Goal: Task Accomplishment & Management: Use online tool/utility

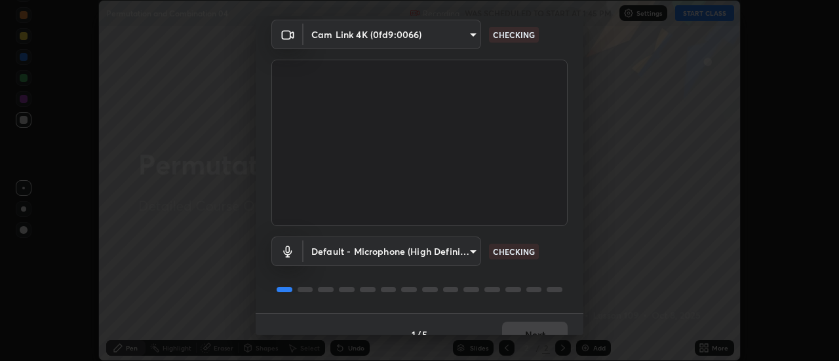
scroll to position [69, 0]
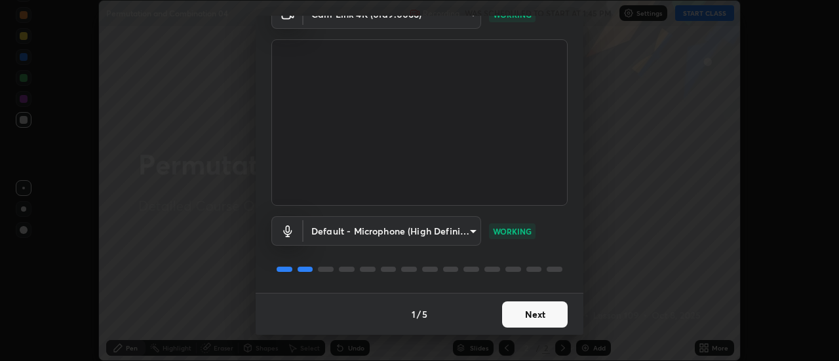
click at [530, 314] on button "Next" at bounding box center [535, 315] width 66 height 26
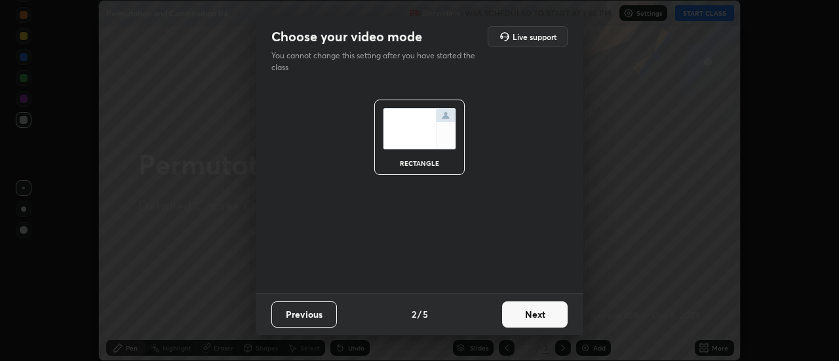
scroll to position [0, 0]
click at [536, 317] on button "Next" at bounding box center [535, 315] width 66 height 26
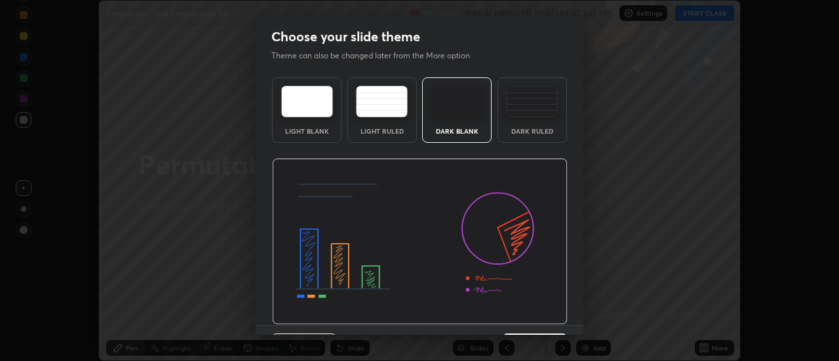
click at [522, 128] on div "Dark Ruled" at bounding box center [532, 131] width 52 height 7
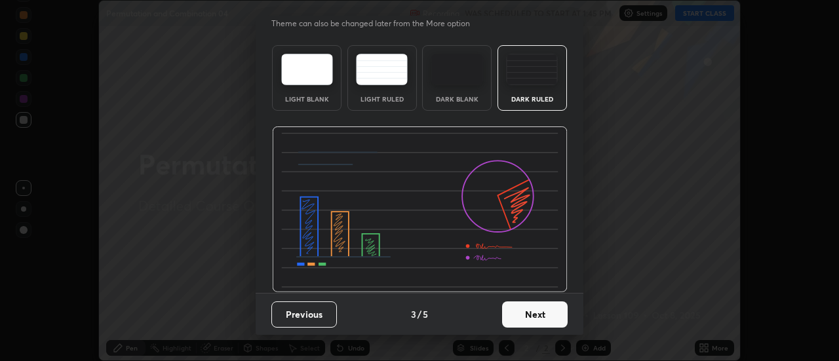
click at [532, 315] on button "Next" at bounding box center [535, 315] width 66 height 26
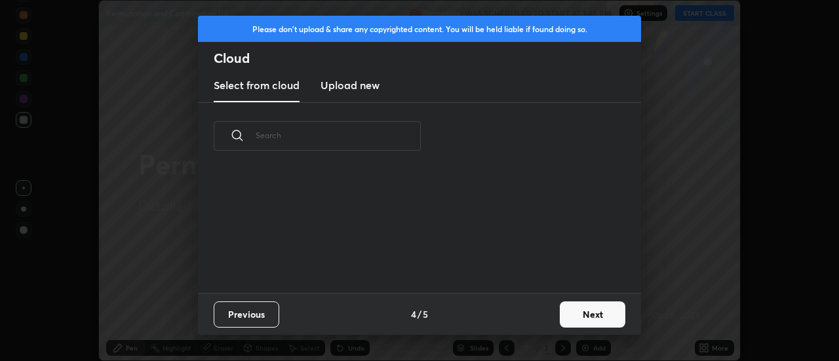
scroll to position [0, 0]
click at [578, 313] on button "Next" at bounding box center [593, 315] width 66 height 26
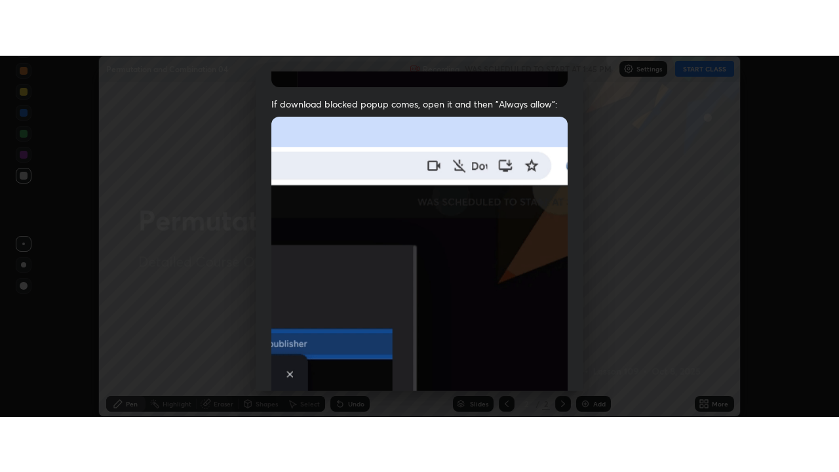
scroll to position [336, 0]
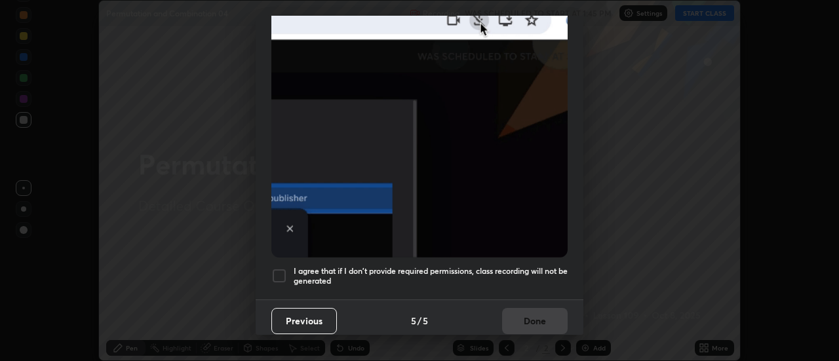
click at [282, 268] on div at bounding box center [279, 276] width 16 height 16
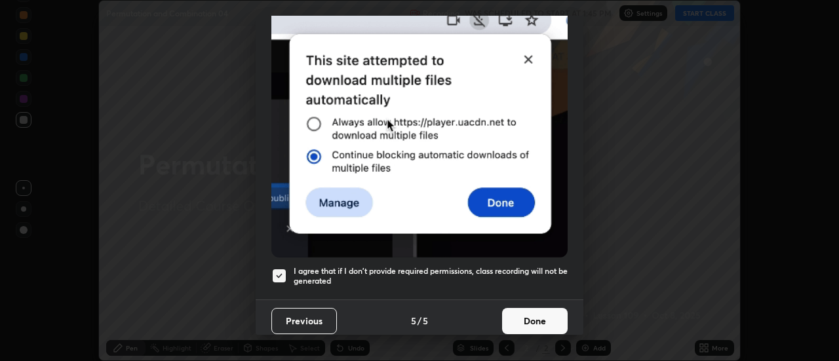
click at [537, 308] on button "Done" at bounding box center [535, 321] width 66 height 26
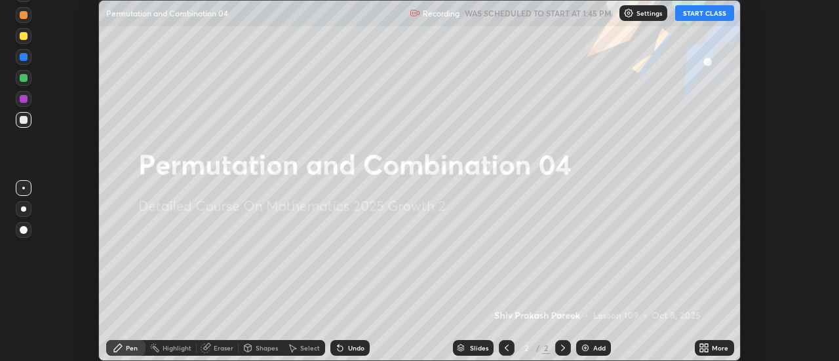
click at [705, 13] on button "START CLASS" at bounding box center [704, 13] width 59 height 16
click at [597, 342] on div "Add" at bounding box center [593, 348] width 35 height 16
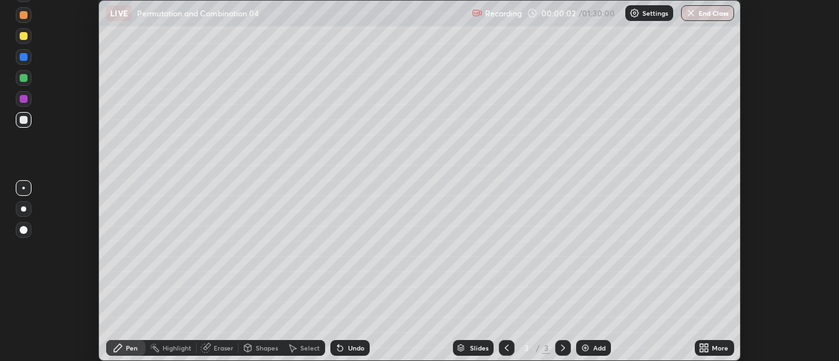
click at [713, 345] on div "More" at bounding box center [720, 348] width 16 height 7
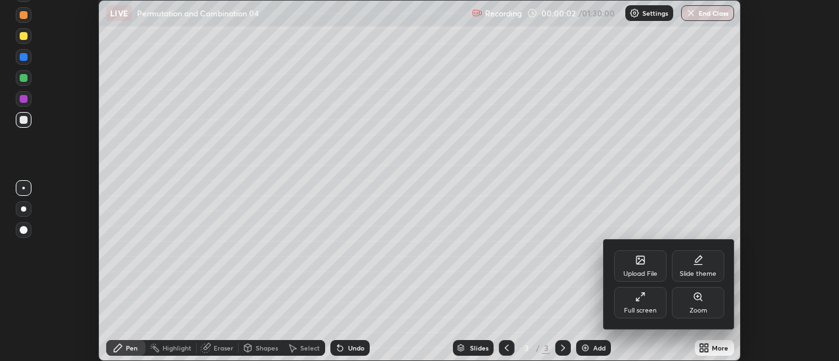
click at [648, 300] on div "Full screen" at bounding box center [640, 302] width 52 height 31
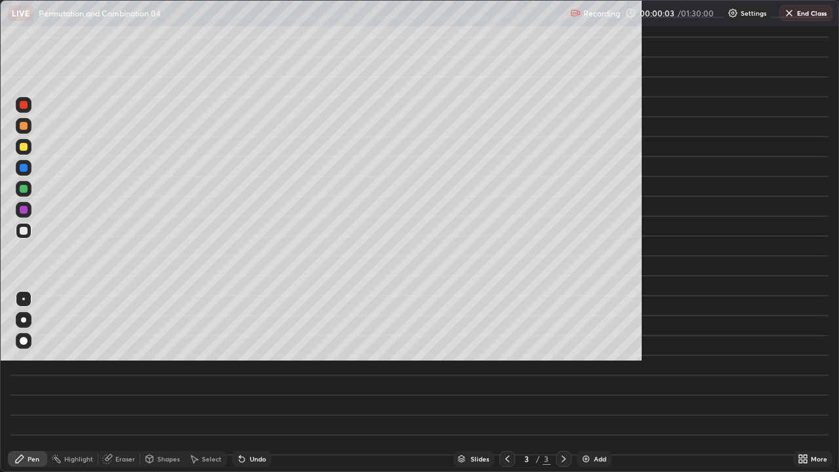
scroll to position [472, 839]
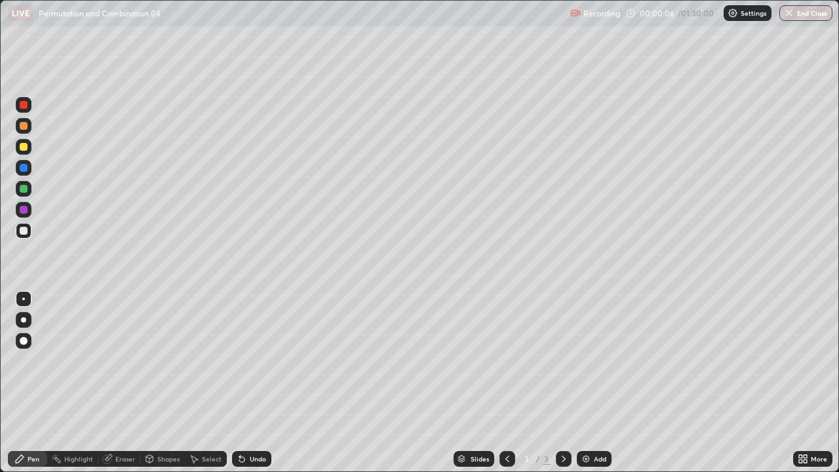
click at [23, 149] on div at bounding box center [24, 147] width 8 height 8
click at [25, 231] on div at bounding box center [24, 231] width 8 height 8
click at [23, 148] on div at bounding box center [24, 147] width 8 height 8
click at [22, 235] on div at bounding box center [24, 231] width 16 height 16
click at [604, 361] on div "Add" at bounding box center [600, 459] width 12 height 7
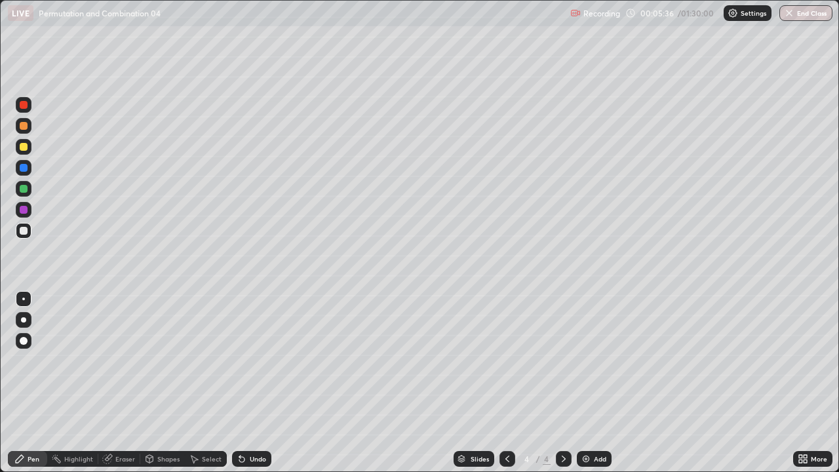
click at [22, 191] on div at bounding box center [24, 189] width 8 height 8
click at [24, 147] on div at bounding box center [24, 147] width 8 height 8
click at [128, 361] on div "Eraser" at bounding box center [125, 459] width 20 height 7
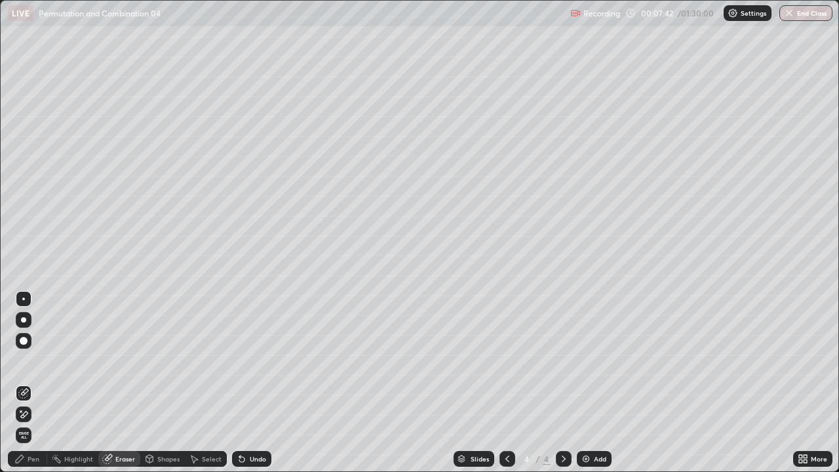
click at [33, 361] on div "Pen" at bounding box center [34, 459] width 12 height 7
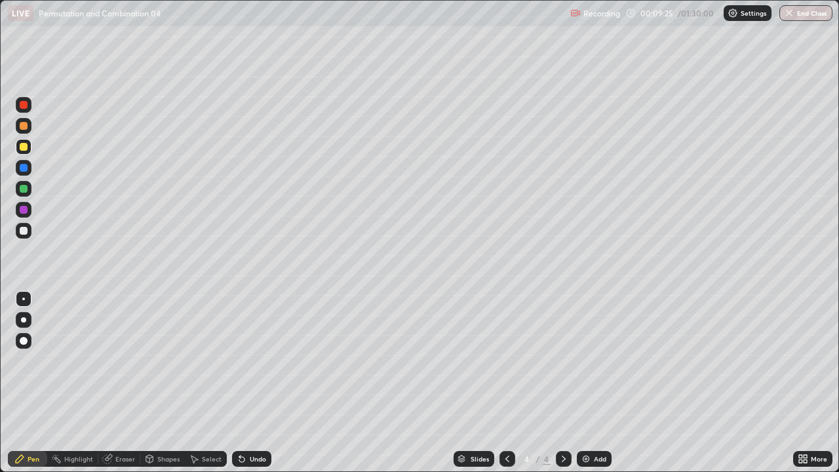
click at [599, 361] on div "Add" at bounding box center [600, 459] width 12 height 7
click at [24, 232] on div at bounding box center [24, 231] width 8 height 8
click at [24, 187] on div at bounding box center [24, 189] width 8 height 8
click at [20, 233] on div at bounding box center [24, 231] width 8 height 8
click at [251, 361] on div "Undo" at bounding box center [258, 459] width 16 height 7
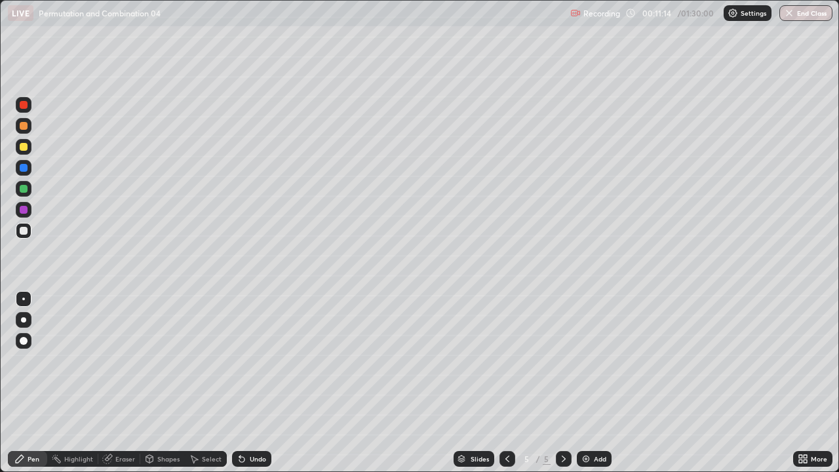
click at [250, 361] on div "Undo" at bounding box center [258, 459] width 16 height 7
click at [250, 361] on div "Undo" at bounding box center [251, 459] width 39 height 16
click at [24, 165] on div at bounding box center [24, 168] width 8 height 8
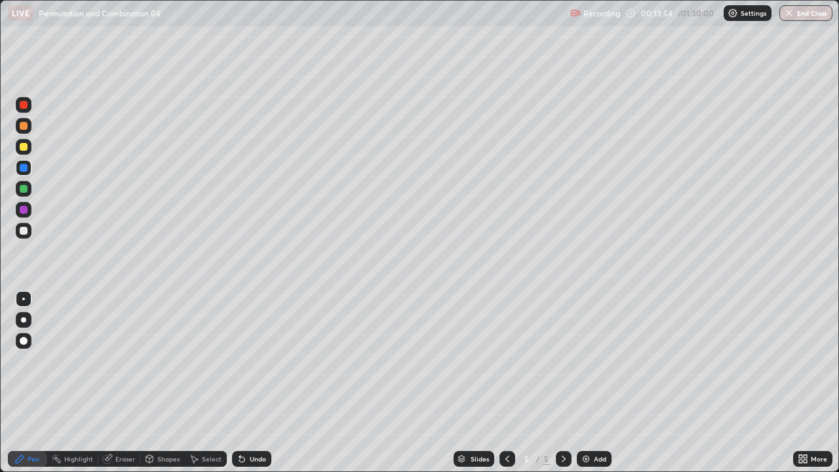
click at [254, 361] on div "Undo" at bounding box center [258, 459] width 16 height 7
click at [252, 361] on div "Undo" at bounding box center [258, 459] width 16 height 7
click at [254, 361] on div "Undo" at bounding box center [258, 459] width 16 height 7
click at [252, 361] on div "Undo" at bounding box center [258, 459] width 16 height 7
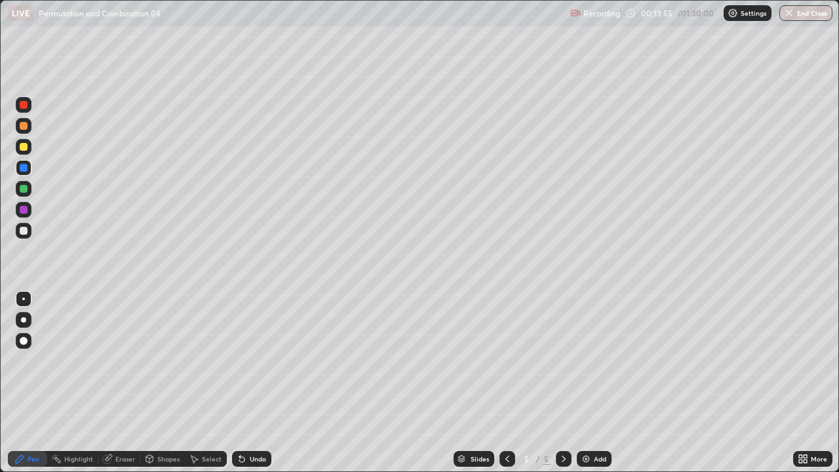
click at [252, 361] on div "Undo" at bounding box center [258, 459] width 16 height 7
click at [250, 361] on div "Undo" at bounding box center [258, 459] width 16 height 7
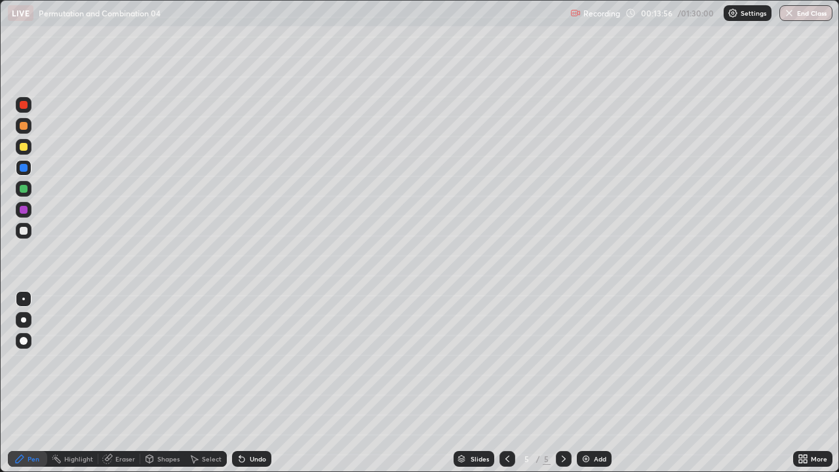
click at [250, 361] on div "Undo" at bounding box center [258, 459] width 16 height 7
click at [246, 361] on div "Undo" at bounding box center [251, 459] width 39 height 16
click at [244, 361] on icon at bounding box center [242, 459] width 10 height 10
click at [243, 361] on div "Undo" at bounding box center [251, 459] width 39 height 16
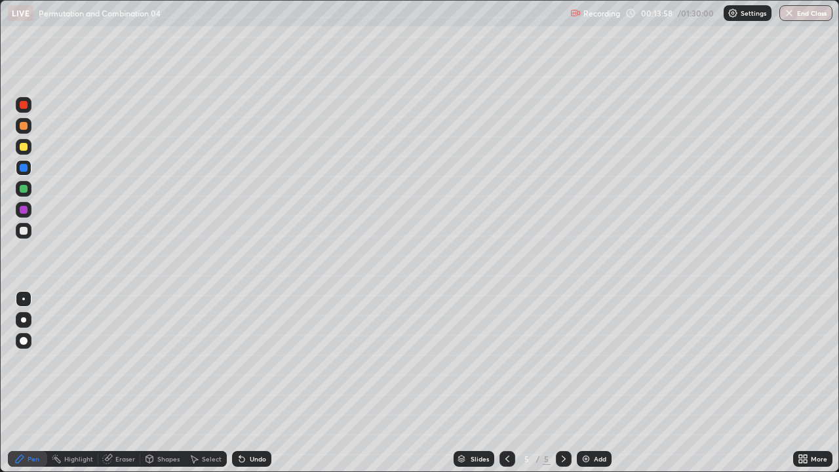
click at [246, 361] on div "Undo" at bounding box center [251, 459] width 39 height 16
click at [258, 361] on div "Undo" at bounding box center [258, 459] width 16 height 7
click at [591, 361] on div "Add" at bounding box center [594, 459] width 35 height 16
click at [24, 149] on div at bounding box center [24, 147] width 8 height 8
click at [18, 231] on div at bounding box center [24, 231] width 16 height 16
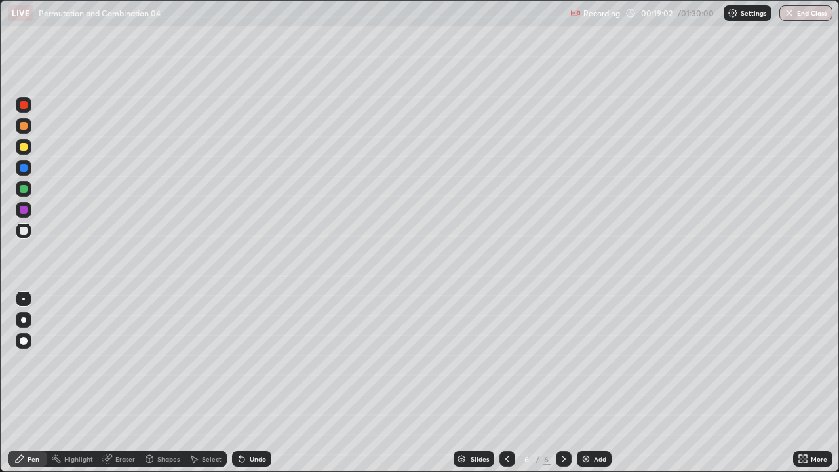
click at [250, 361] on div "Undo" at bounding box center [258, 459] width 16 height 7
click at [248, 361] on div "Undo" at bounding box center [251, 459] width 39 height 16
click at [250, 361] on div "Undo" at bounding box center [258, 459] width 16 height 7
click at [26, 168] on div at bounding box center [24, 168] width 8 height 8
click at [22, 234] on div at bounding box center [24, 231] width 8 height 8
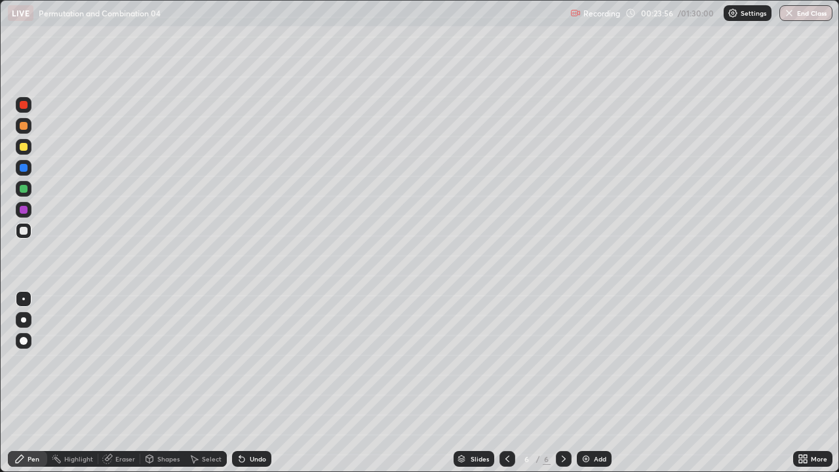
click at [591, 361] on div "Add" at bounding box center [594, 459] width 35 height 16
click at [24, 189] on div at bounding box center [24, 189] width 8 height 8
click at [26, 234] on div at bounding box center [24, 231] width 16 height 16
click at [258, 361] on div "Undo" at bounding box center [258, 459] width 16 height 7
click at [256, 361] on div "Undo" at bounding box center [258, 459] width 16 height 7
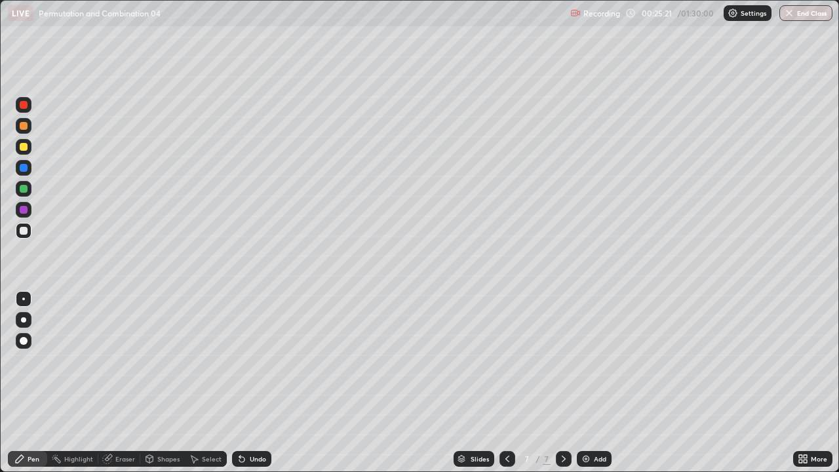
click at [25, 234] on div at bounding box center [24, 231] width 8 height 8
click at [23, 187] on div at bounding box center [24, 189] width 8 height 8
click at [26, 190] on div at bounding box center [24, 189] width 8 height 8
click at [131, 361] on div "Eraser" at bounding box center [125, 459] width 20 height 7
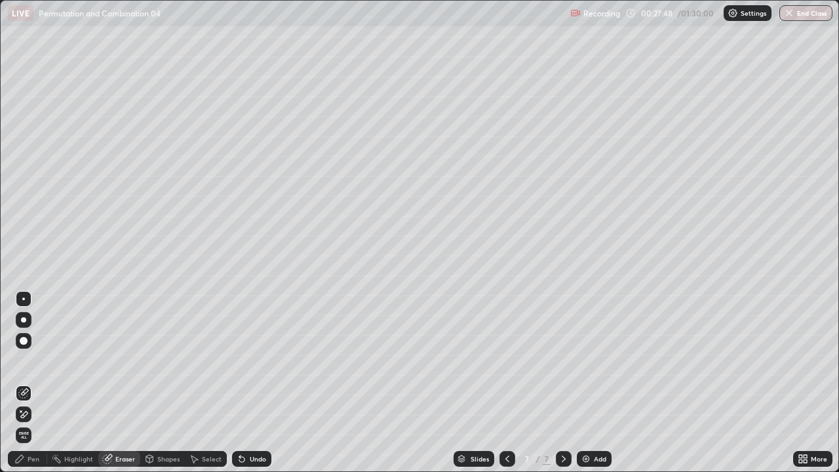
click at [37, 361] on div "Pen" at bounding box center [34, 459] width 12 height 7
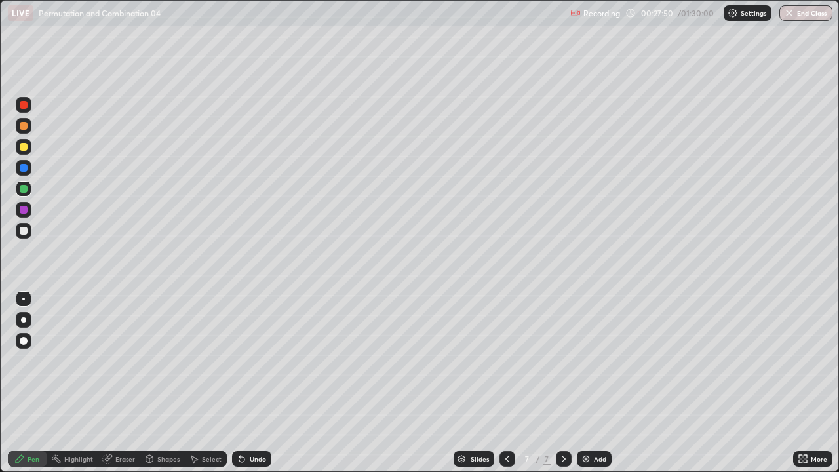
click at [26, 228] on div at bounding box center [24, 231] width 8 height 8
click at [24, 189] on div at bounding box center [24, 189] width 8 height 8
click at [24, 232] on div at bounding box center [24, 231] width 8 height 8
click at [585, 361] on img at bounding box center [586, 459] width 10 height 10
click at [25, 124] on div at bounding box center [24, 126] width 8 height 8
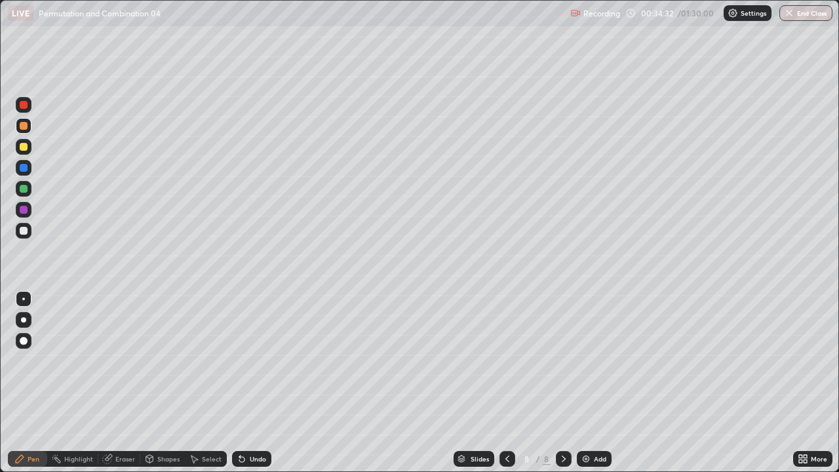
click at [26, 228] on div at bounding box center [24, 231] width 8 height 8
click at [24, 146] on div at bounding box center [24, 147] width 8 height 8
click at [20, 229] on div at bounding box center [24, 231] width 8 height 8
click at [24, 232] on div at bounding box center [24, 231] width 8 height 8
click at [260, 361] on div "Undo" at bounding box center [258, 459] width 16 height 7
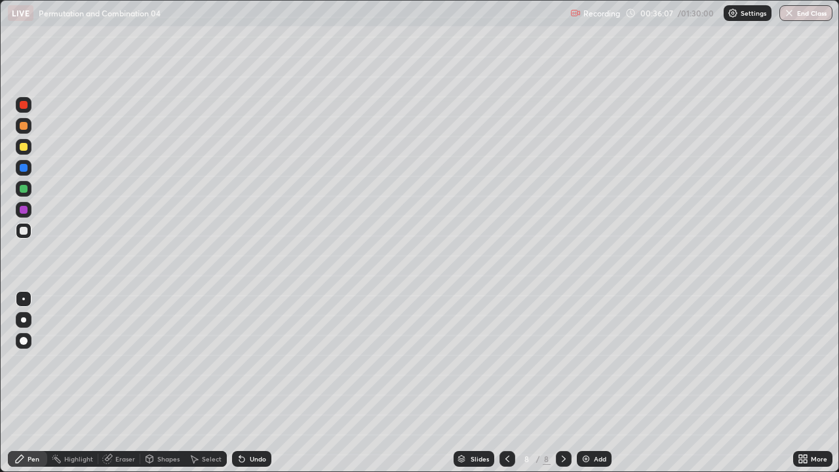
click at [252, 361] on div "Undo" at bounding box center [258, 459] width 16 height 7
click at [24, 189] on div at bounding box center [24, 189] width 8 height 8
click at [255, 361] on div "Undo" at bounding box center [258, 459] width 16 height 7
click at [254, 361] on div "Undo" at bounding box center [251, 459] width 39 height 16
click at [253, 361] on div "Undo" at bounding box center [251, 459] width 39 height 16
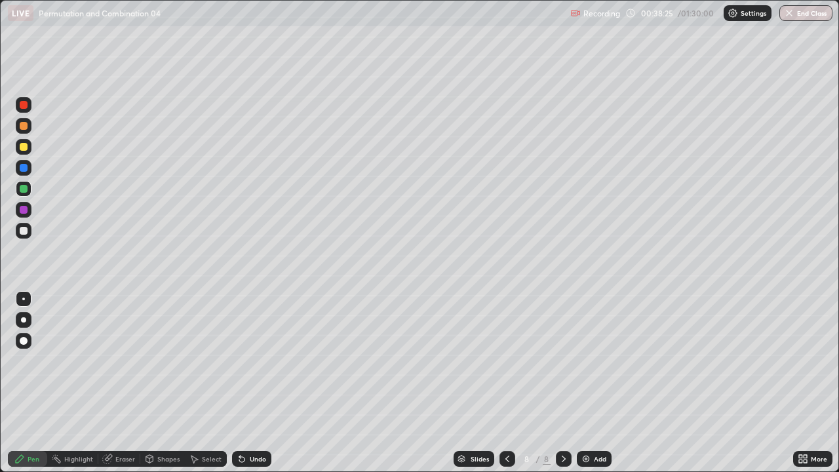
click at [253, 361] on div "Undo" at bounding box center [251, 459] width 39 height 16
click at [252, 361] on div "Undo" at bounding box center [251, 459] width 39 height 16
click at [251, 361] on div "Undo" at bounding box center [251, 459] width 39 height 16
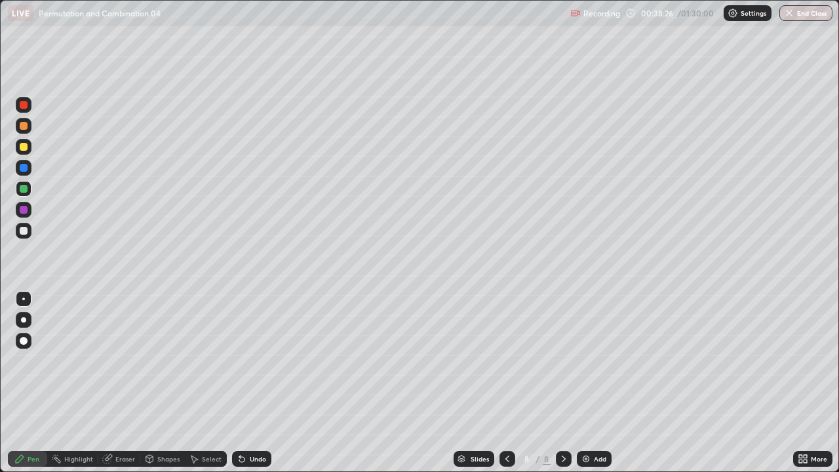
click at [251, 361] on div "Undo" at bounding box center [251, 459] width 39 height 16
click at [252, 361] on div "Undo" at bounding box center [251, 459] width 39 height 16
click at [254, 361] on div "Undo" at bounding box center [258, 459] width 16 height 7
click at [30, 235] on div at bounding box center [24, 231] width 16 height 16
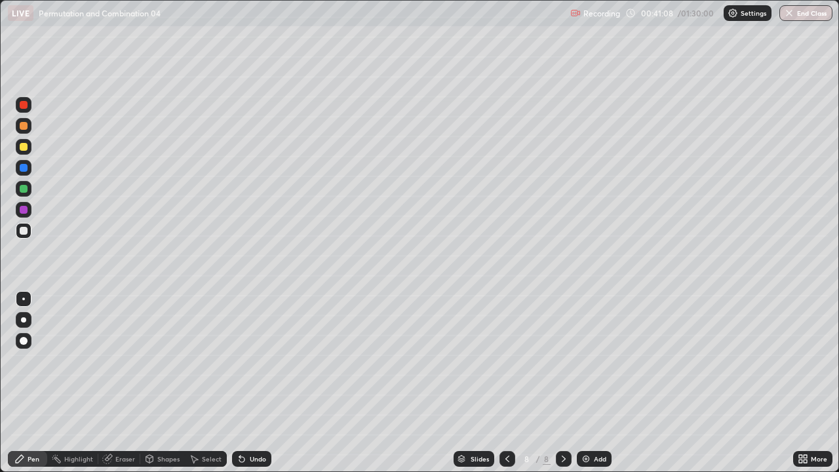
click at [594, 361] on div "Add" at bounding box center [600, 459] width 12 height 7
click at [24, 186] on div at bounding box center [24, 189] width 8 height 8
click at [244, 361] on icon at bounding box center [242, 459] width 10 height 10
click at [120, 361] on div "Eraser" at bounding box center [125, 459] width 20 height 7
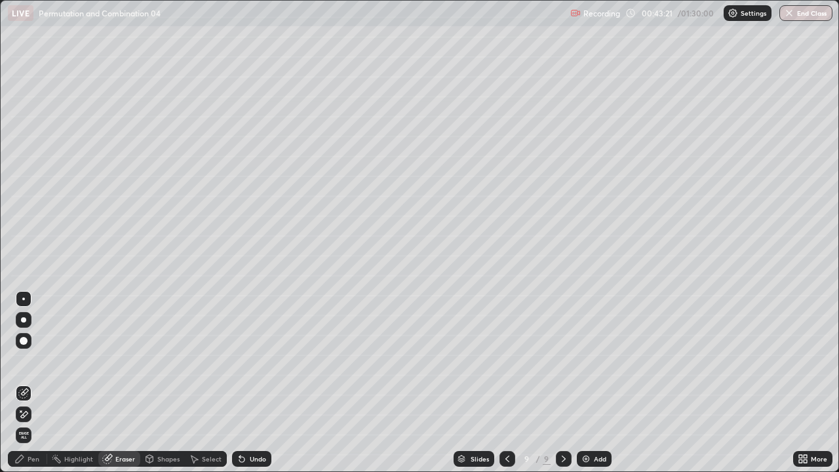
click at [28, 361] on div "Pen" at bounding box center [27, 459] width 39 height 16
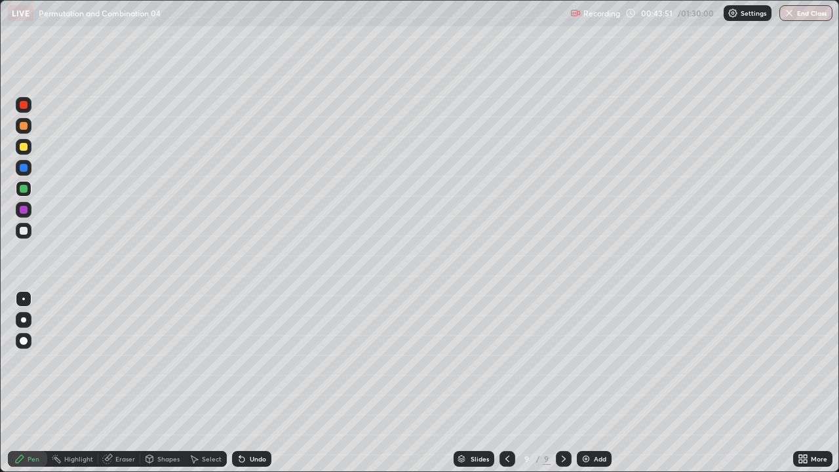
click at [18, 233] on div at bounding box center [24, 231] width 16 height 16
click at [506, 361] on icon at bounding box center [507, 459] width 10 height 10
click at [562, 361] on icon at bounding box center [563, 459] width 10 height 10
click at [26, 168] on div at bounding box center [24, 168] width 8 height 8
click at [250, 361] on div "Undo" at bounding box center [258, 459] width 16 height 7
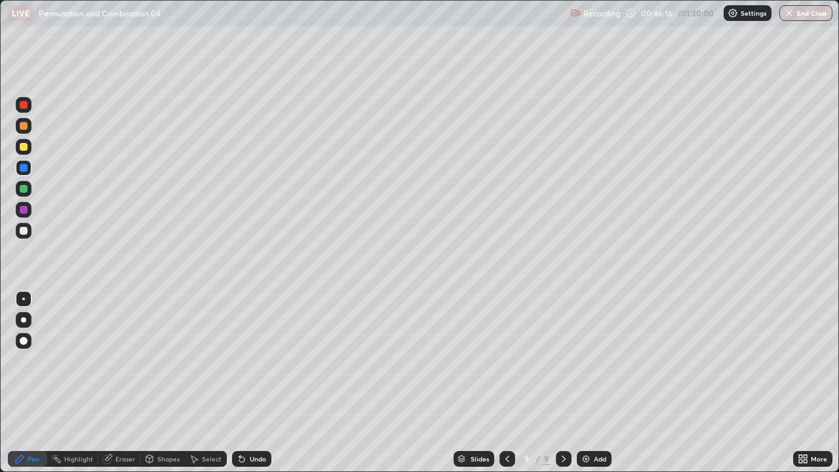
click at [506, 361] on icon at bounding box center [507, 459] width 10 height 10
click at [23, 105] on div at bounding box center [24, 105] width 8 height 8
click at [562, 361] on icon at bounding box center [563, 459] width 10 height 10
click at [587, 361] on img at bounding box center [586, 459] width 10 height 10
click at [589, 361] on img at bounding box center [586, 459] width 10 height 10
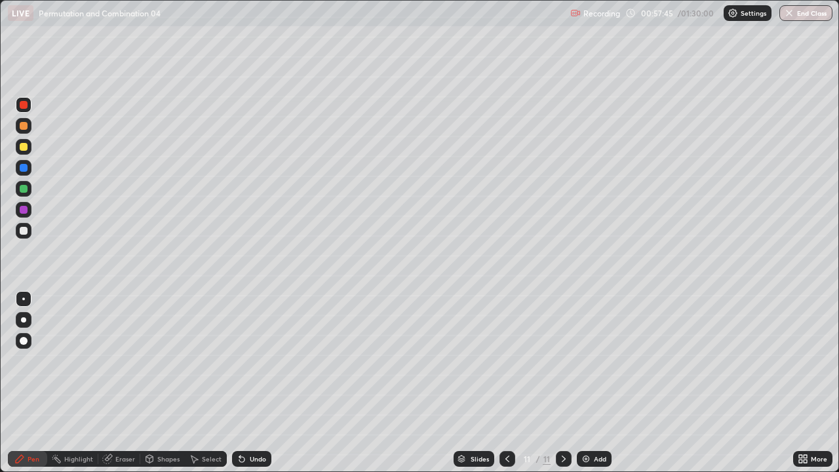
click at [23, 231] on div at bounding box center [24, 231] width 8 height 8
click at [253, 361] on div "Undo" at bounding box center [258, 459] width 16 height 7
click at [19, 169] on div at bounding box center [24, 168] width 16 height 16
click at [20, 228] on div at bounding box center [24, 231] width 8 height 8
click at [24, 189] on div at bounding box center [24, 189] width 8 height 8
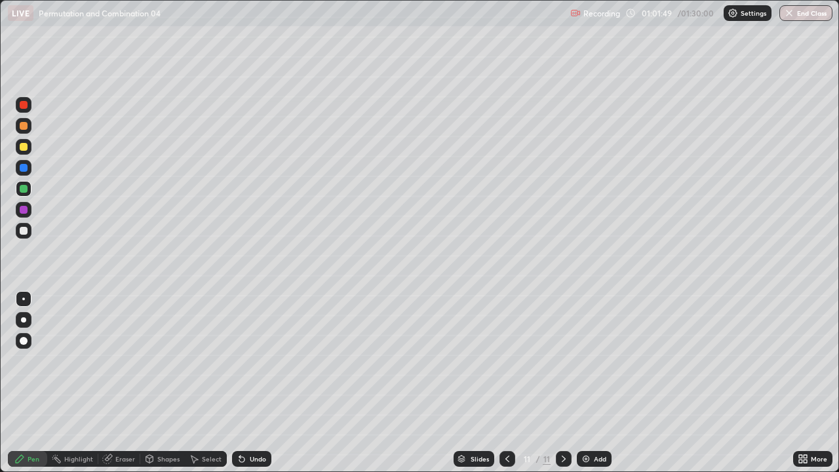
click at [23, 234] on div at bounding box center [24, 231] width 8 height 8
click at [24, 192] on div at bounding box center [24, 189] width 8 height 8
click at [794, 361] on div "More" at bounding box center [812, 459] width 39 height 16
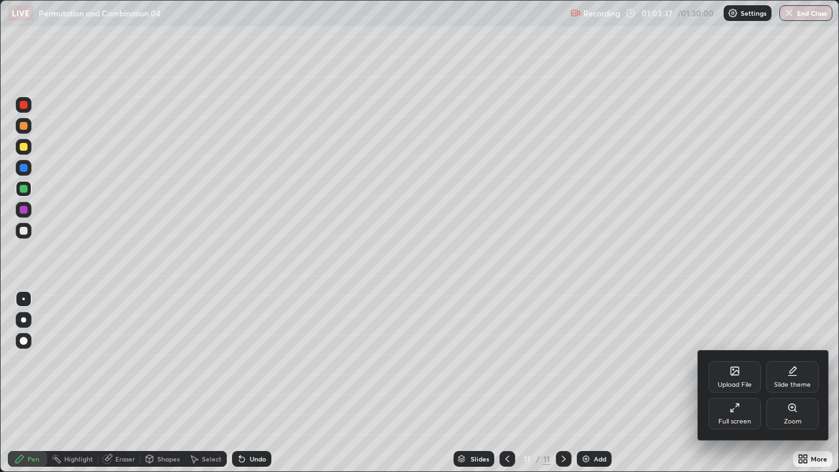
click at [781, 361] on div at bounding box center [419, 236] width 839 height 472
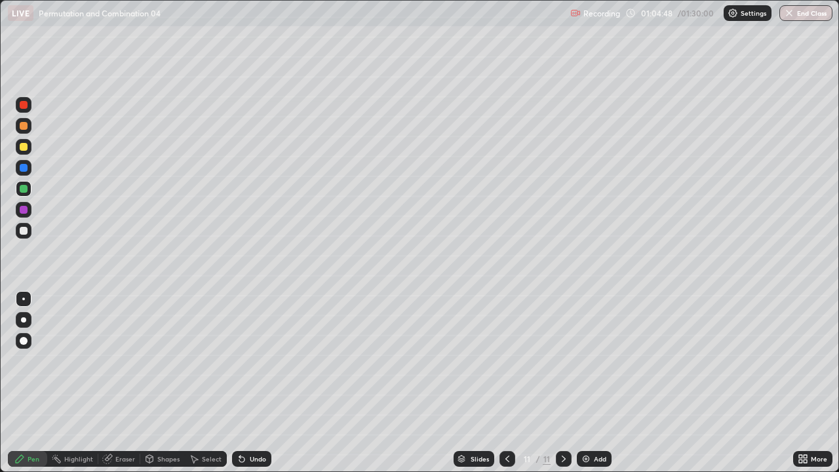
click at [590, 361] on img at bounding box center [586, 459] width 10 height 10
click at [26, 147] on div at bounding box center [24, 147] width 8 height 8
click at [23, 231] on div at bounding box center [24, 231] width 8 height 8
click at [254, 361] on div "Undo" at bounding box center [258, 459] width 16 height 7
click at [256, 361] on div "Undo" at bounding box center [258, 459] width 16 height 7
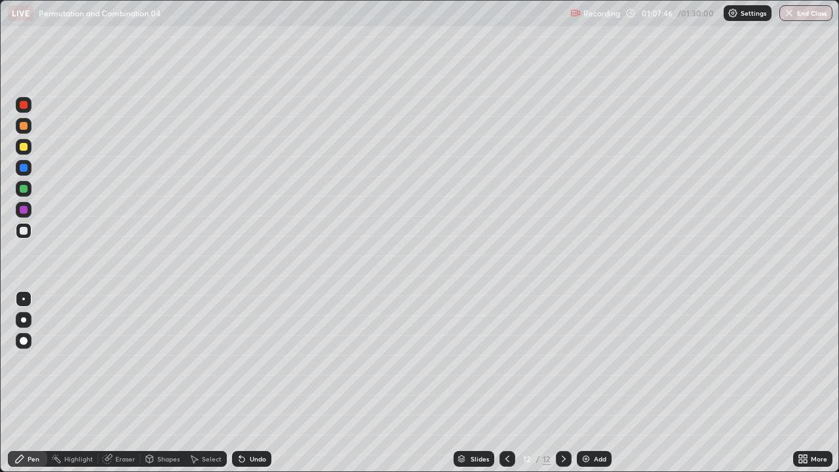
click at [258, 361] on div "Undo" at bounding box center [258, 459] width 16 height 7
click at [254, 361] on div "Undo" at bounding box center [258, 459] width 16 height 7
click at [244, 361] on icon at bounding box center [242, 459] width 10 height 10
click at [22, 184] on div at bounding box center [24, 189] width 16 height 16
click at [22, 235] on div at bounding box center [24, 231] width 16 height 16
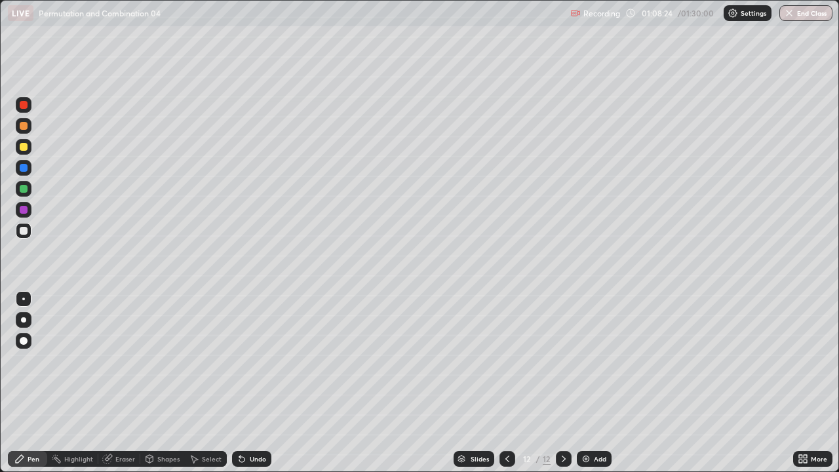
click at [24, 168] on div at bounding box center [24, 168] width 8 height 8
click at [26, 234] on div at bounding box center [24, 231] width 8 height 8
click at [24, 168] on div at bounding box center [24, 168] width 8 height 8
click at [23, 227] on div at bounding box center [24, 231] width 8 height 8
click at [595, 361] on div "Add" at bounding box center [600, 459] width 12 height 7
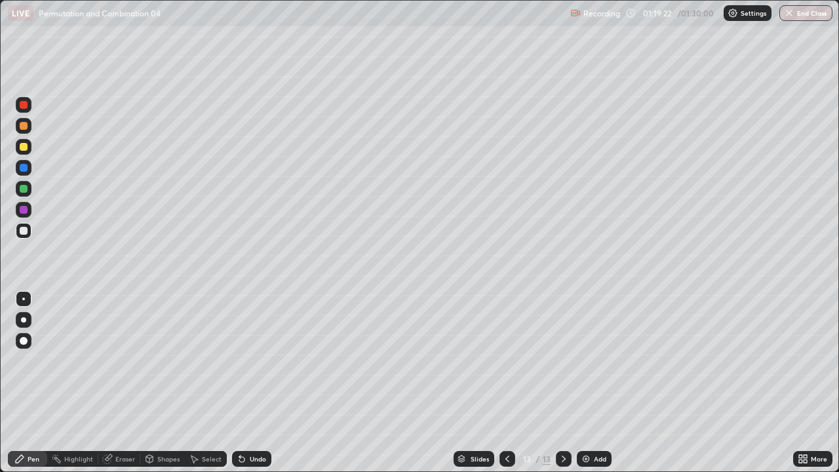
click at [22, 189] on div at bounding box center [24, 189] width 8 height 8
click at [808, 12] on button "End Class" at bounding box center [805, 13] width 53 height 16
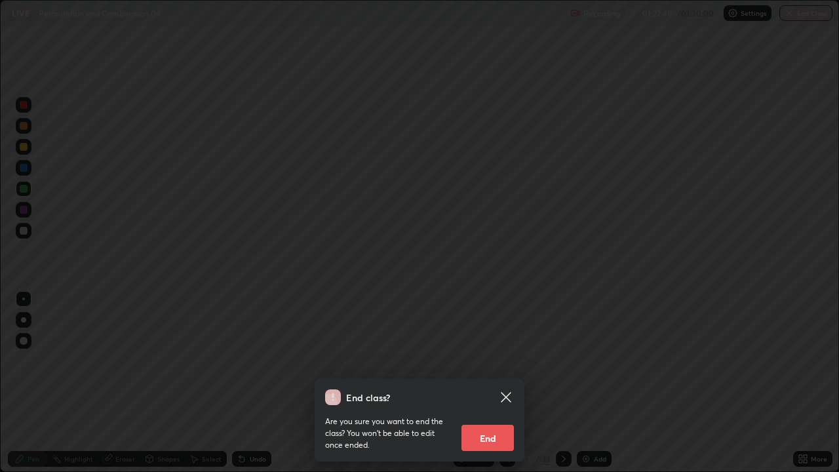
click at [495, 361] on button "End" at bounding box center [487, 438] width 52 height 26
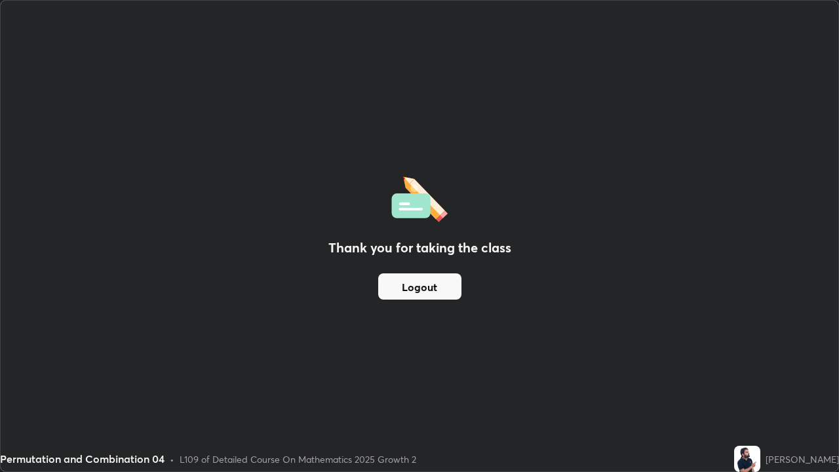
click at [449, 284] on button "Logout" at bounding box center [419, 286] width 83 height 26
